Goal: Obtain resource: Download file/media

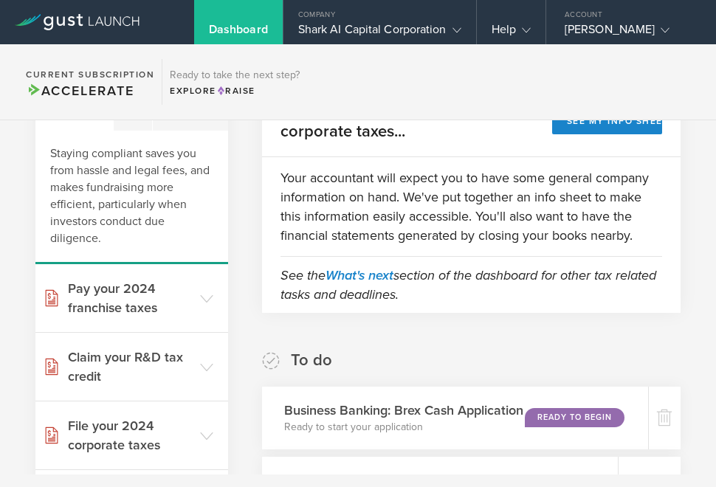
scroll to position [322, 0]
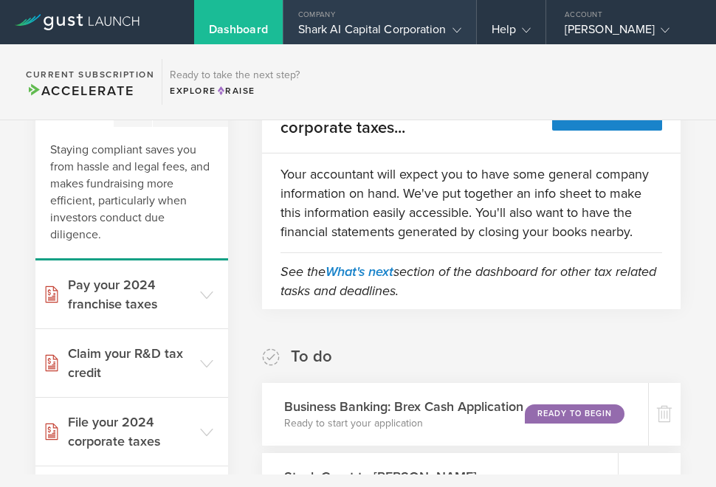
click at [454, 30] on icon at bounding box center [457, 30] width 9 height 9
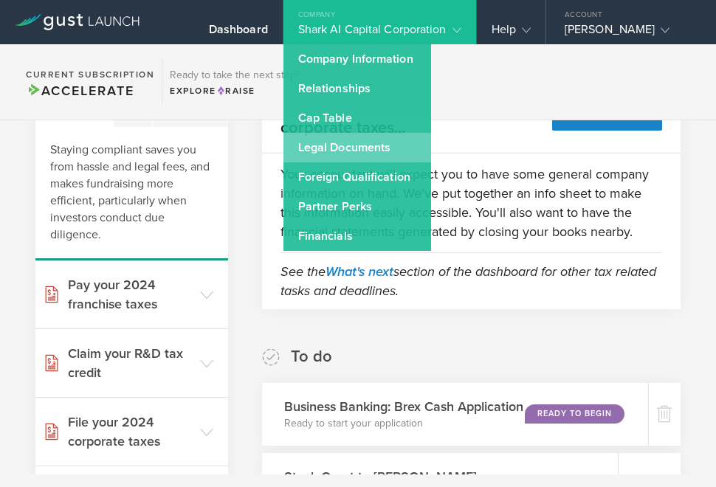
click at [400, 145] on link "Legal Documents" at bounding box center [358, 148] width 148 height 30
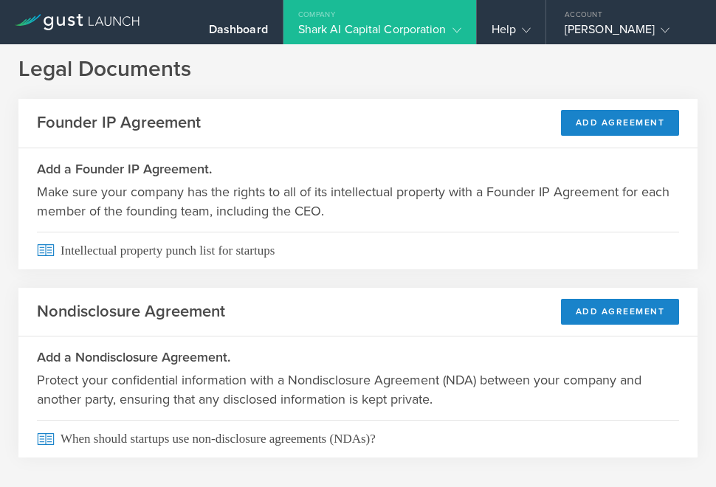
scroll to position [27, 0]
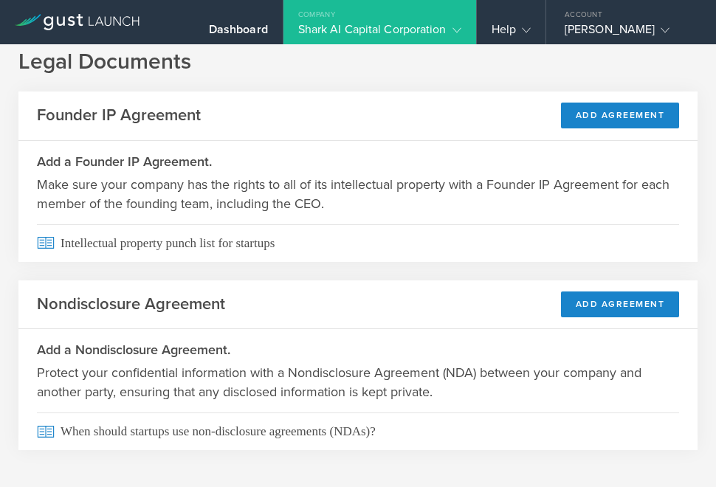
click at [459, 35] on gust-icon at bounding box center [454, 29] width 15 height 15
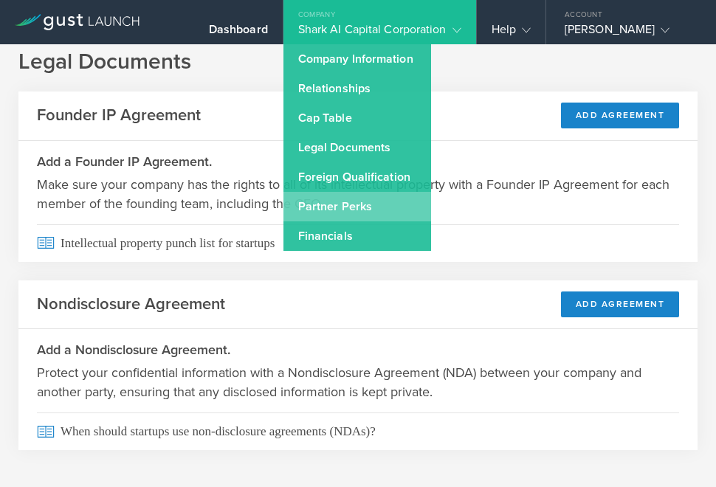
click at [370, 209] on link "Partner Perks" at bounding box center [358, 207] width 148 height 30
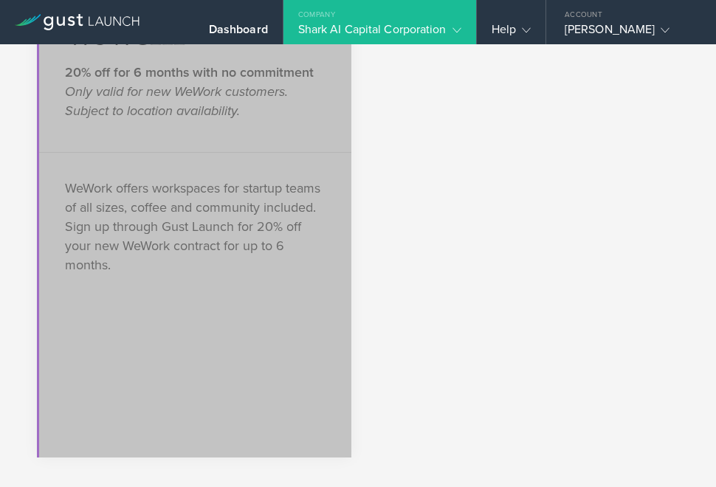
scroll to position [4290, 0]
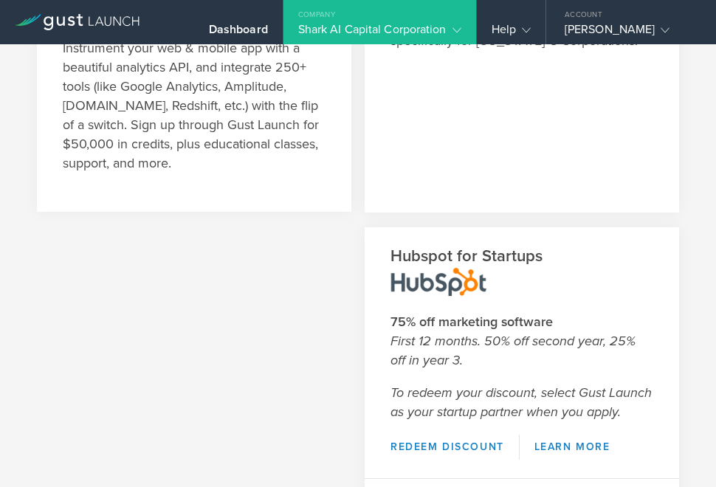
scroll to position [1950, 0]
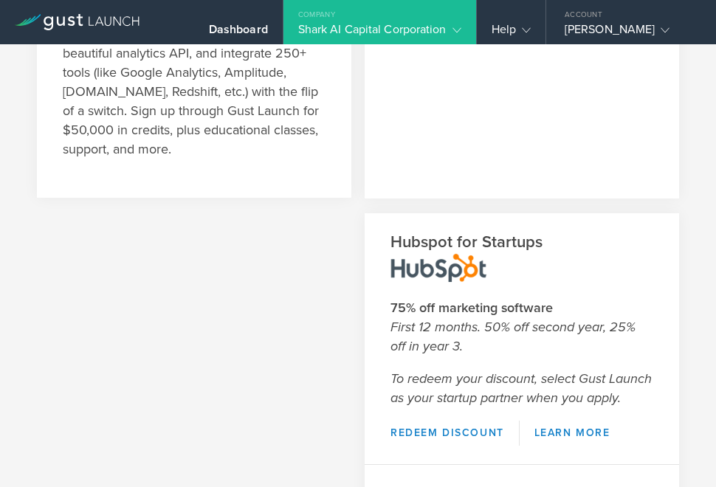
click at [452, 28] on gust-icon at bounding box center [454, 29] width 15 height 15
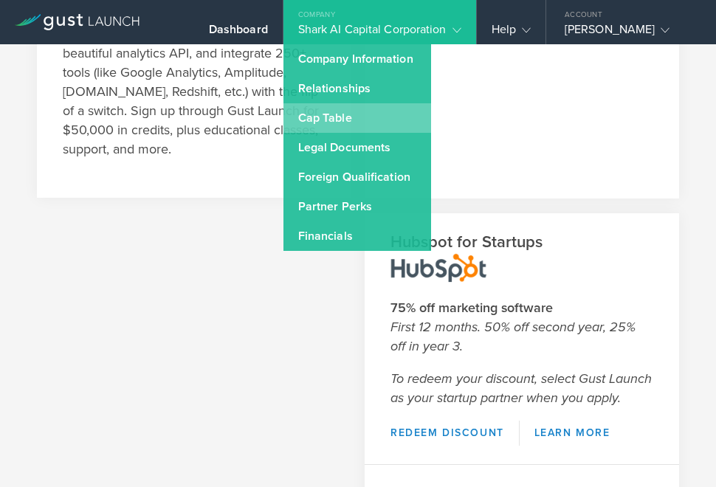
click at [345, 109] on link "Cap Table" at bounding box center [358, 118] width 148 height 30
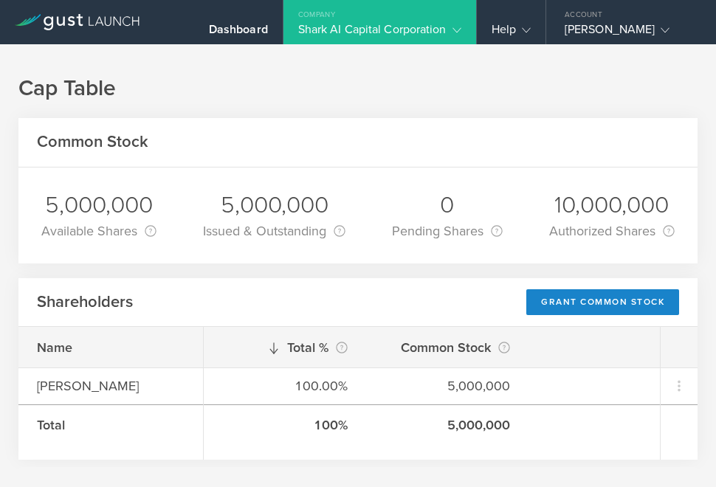
click at [458, 31] on polyline at bounding box center [457, 30] width 8 height 4
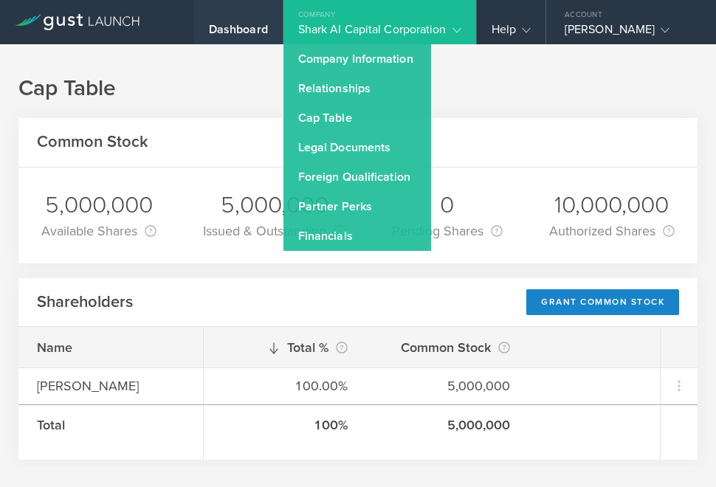
click at [239, 34] on div "Dashboard" at bounding box center [238, 33] width 59 height 22
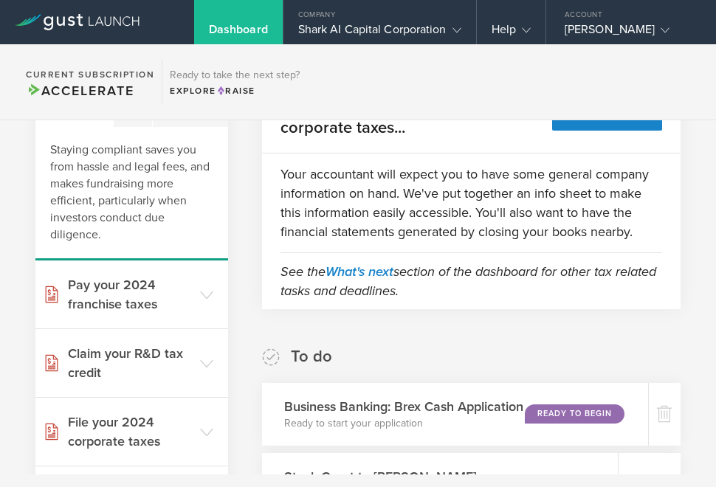
scroll to position [644, 0]
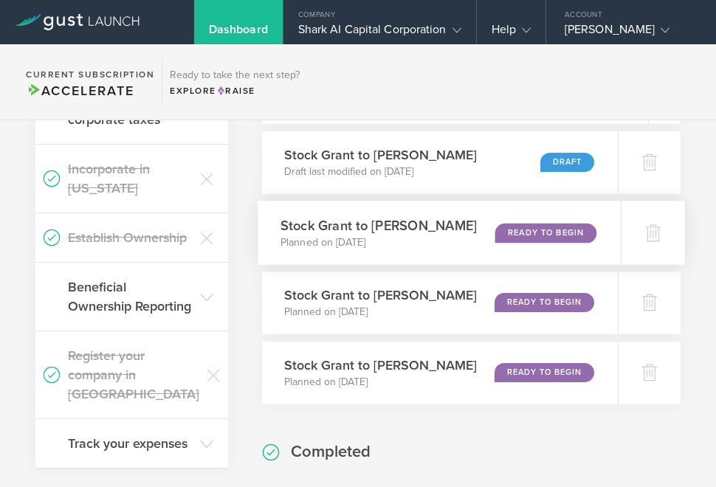
click at [561, 226] on div "Ready to Begin" at bounding box center [546, 233] width 101 height 20
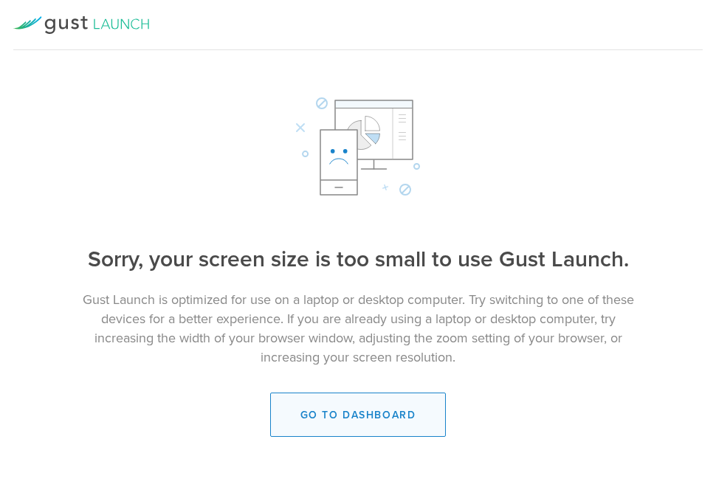
click at [408, 408] on link "Go to dashboard" at bounding box center [358, 415] width 177 height 44
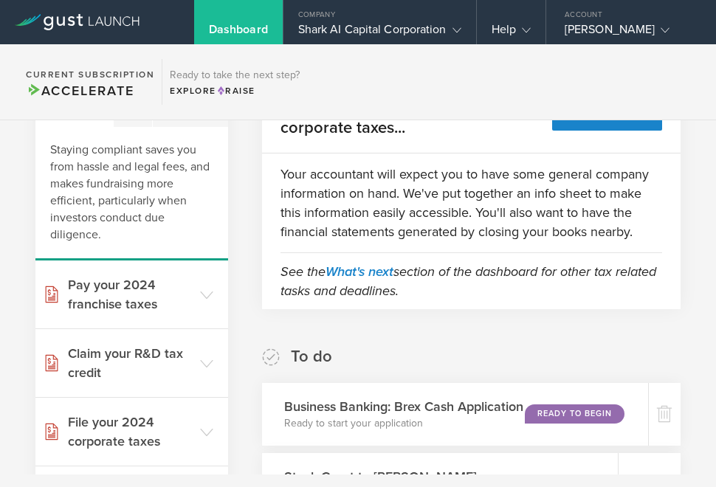
scroll to position [644, 0]
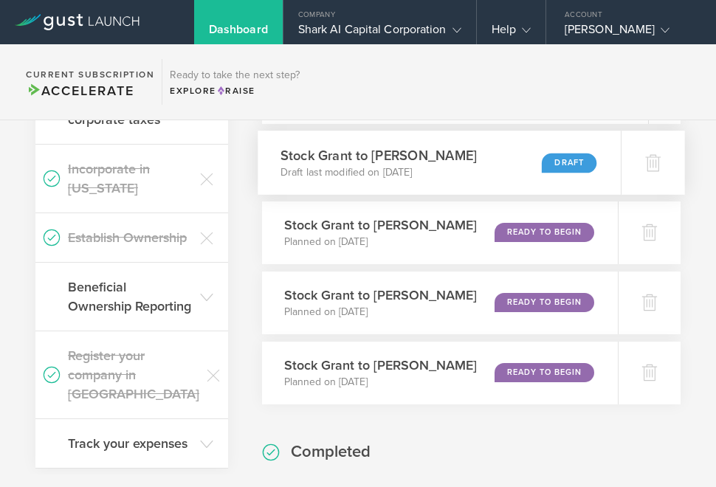
click at [470, 162] on div "Stock Grant to Eric Chow Draft last modified on Jan 28, 2021 Draft" at bounding box center [439, 163] width 363 height 64
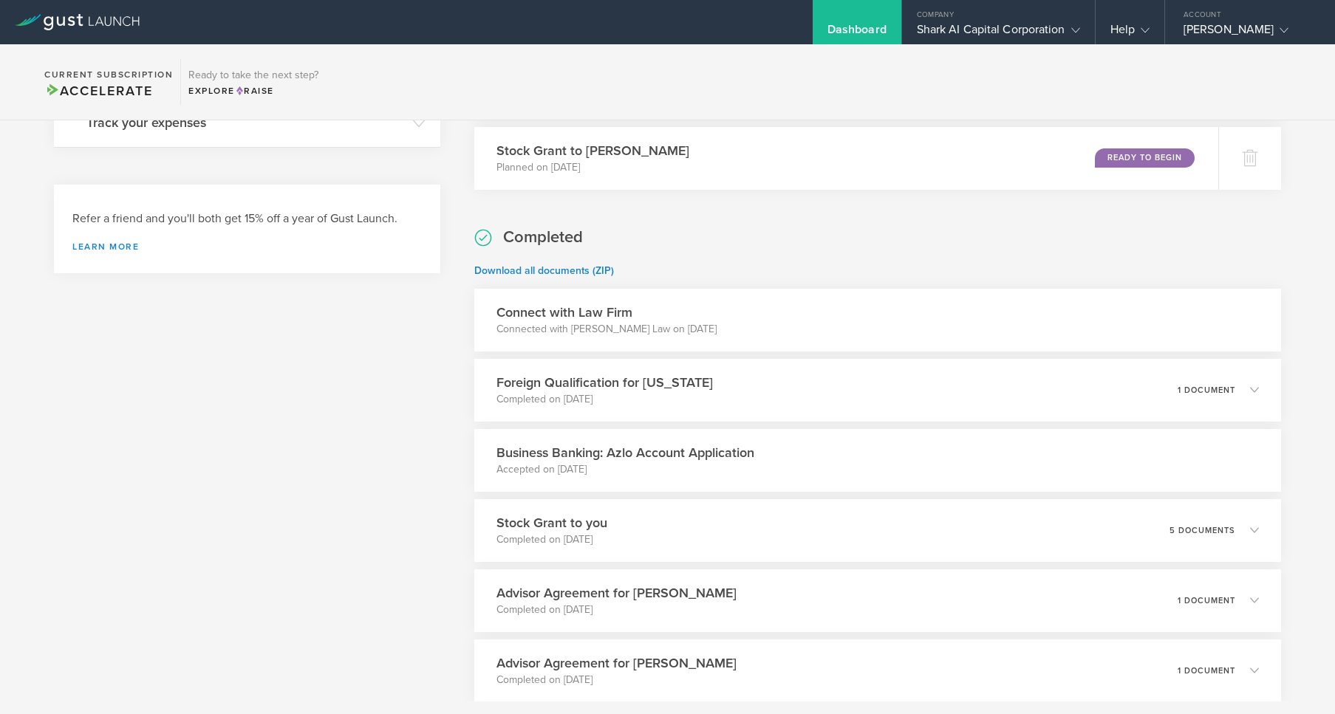
scroll to position [1084, 0]
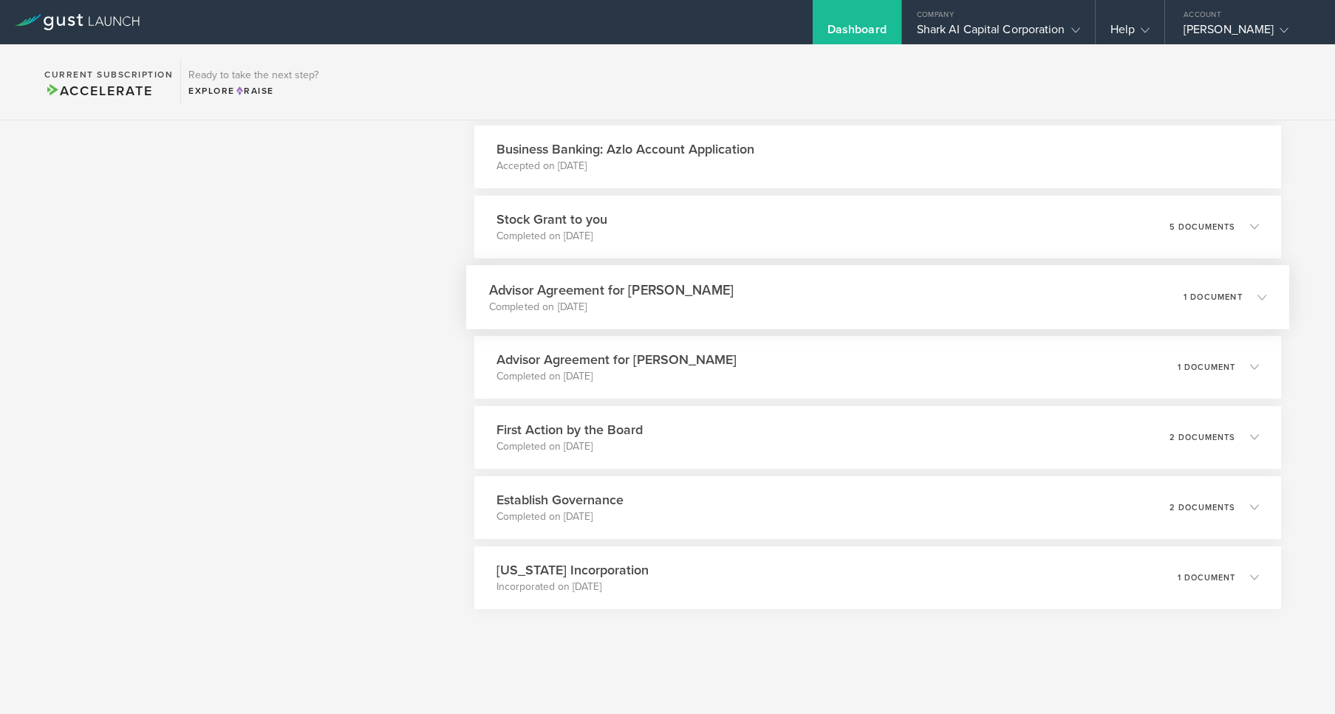
click at [728, 294] on div "Advisor Agreement for [PERSON_NAME] Completed on [DATE] 1 document" at bounding box center [877, 297] width 823 height 64
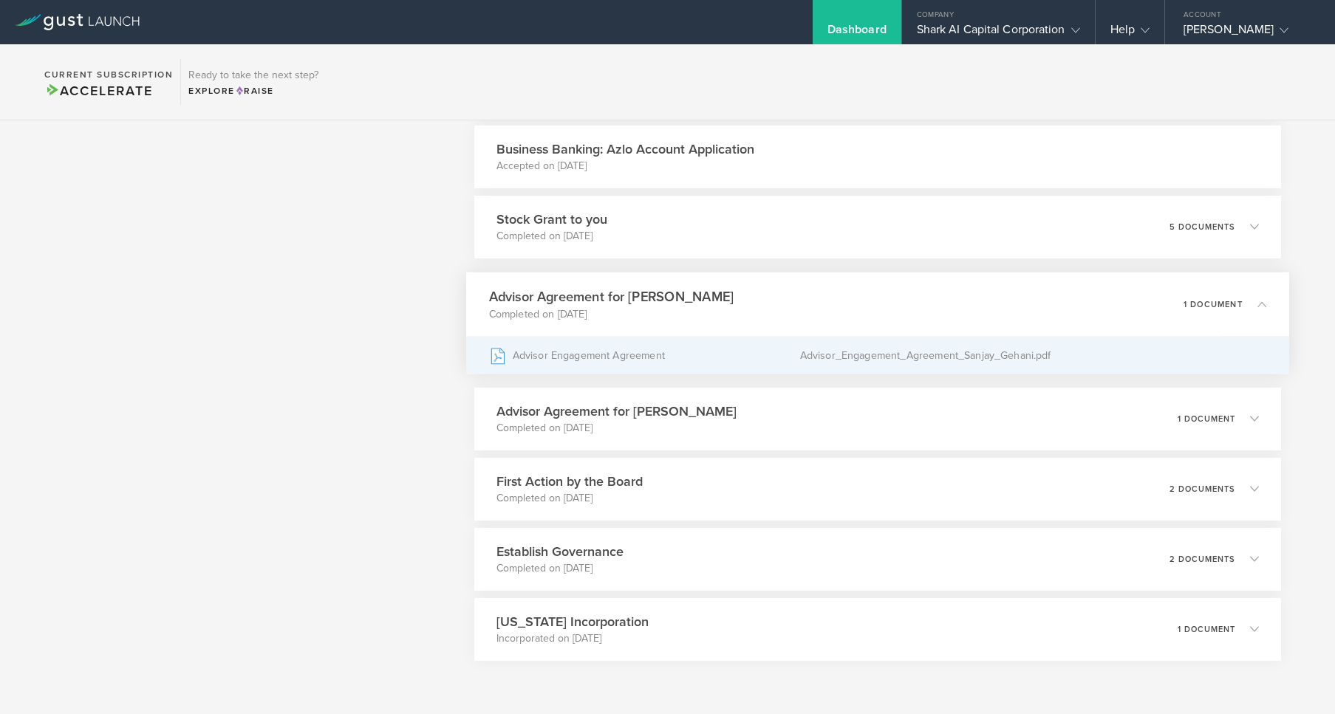
click at [595, 358] on div "Advisor Engagement Agreement" at bounding box center [644, 355] width 311 height 37
click at [1050, 363] on div "Advisor_Engagement_Agreement_Sanjay_Gehani.pdf" at bounding box center [1033, 355] width 467 height 37
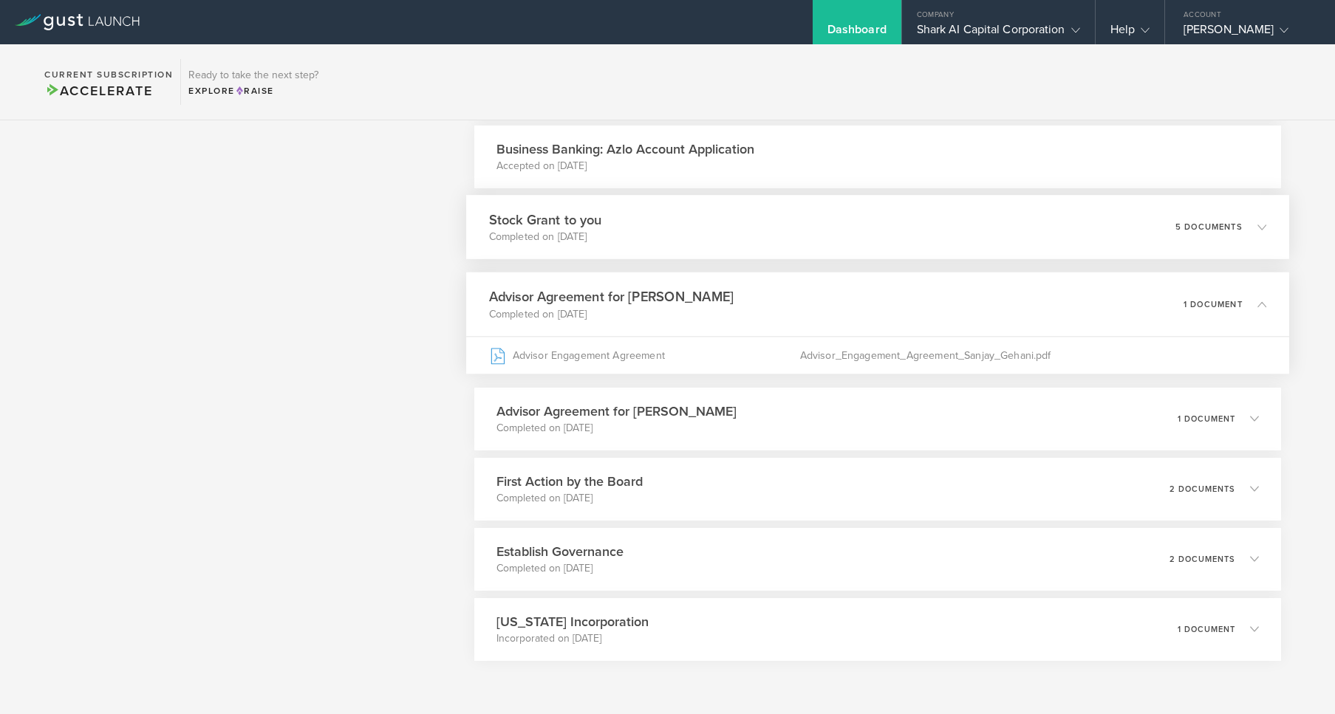
click at [661, 230] on div "Stock Grant to you Completed on [DATE] 5 documents" at bounding box center [877, 227] width 823 height 64
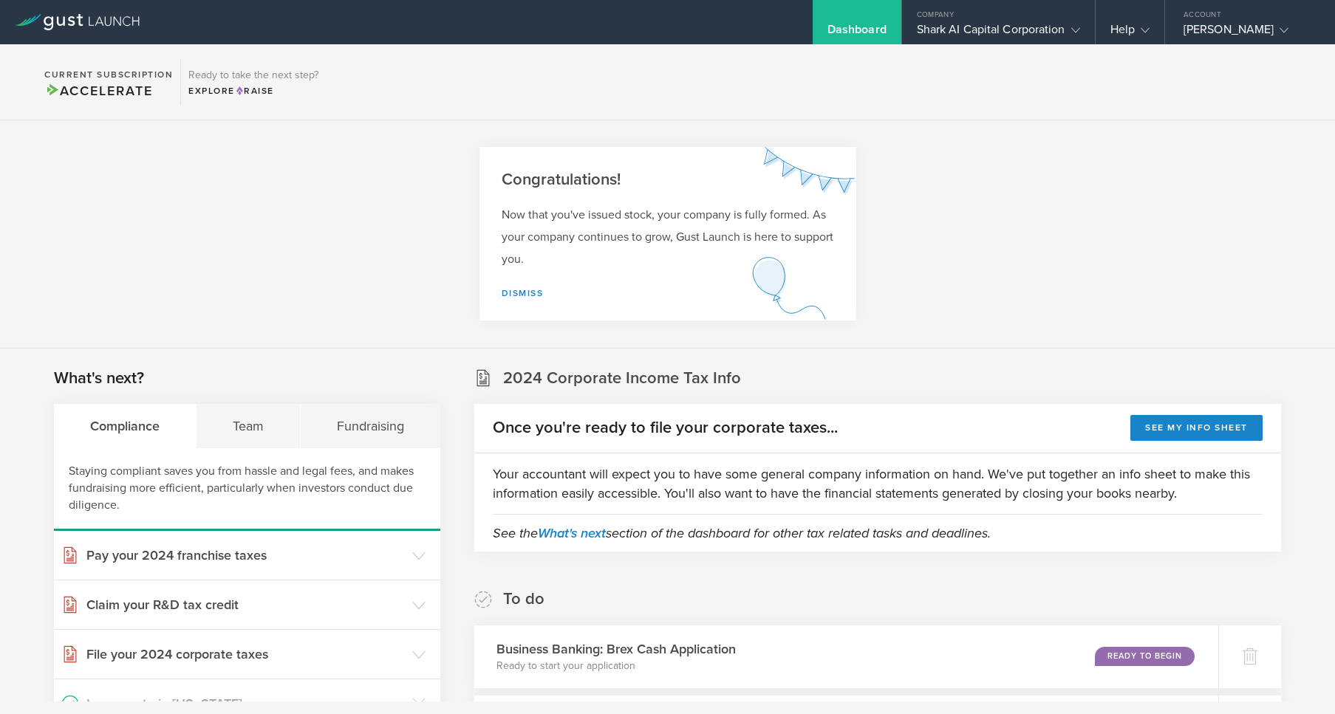
scroll to position [0, 0]
click at [1050, 36] on div "Shark AI Capital Corporation" at bounding box center [998, 33] width 163 height 22
